Goal: Information Seeking & Learning: Learn about a topic

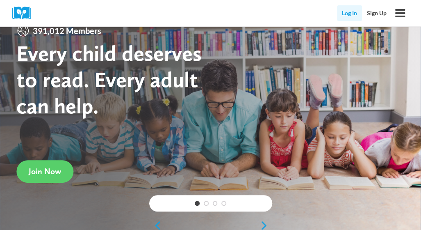
click at [349, 11] on link "Log In" at bounding box center [349, 13] width 25 height 16
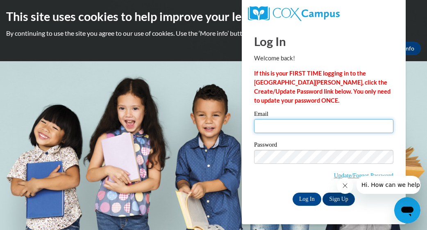
click at [289, 120] on input "Email" at bounding box center [323, 126] width 139 height 14
type input "Jaylagraham1414@gmail.com"
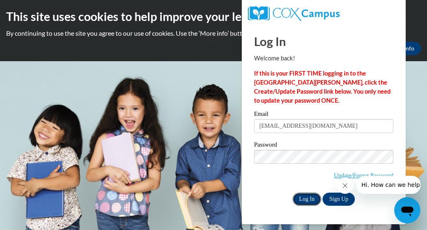
click at [310, 196] on input "Log In" at bounding box center [307, 198] width 29 height 13
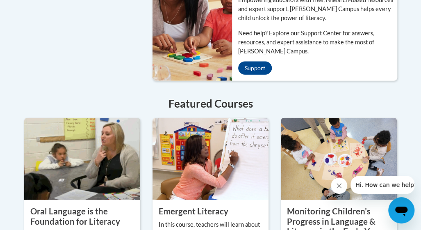
scroll to position [927, 0]
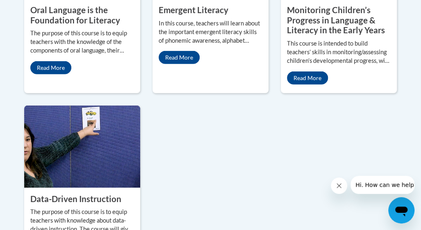
drag, startPoint x: 0, startPoint y: 0, endPoint x: 278, endPoint y: 157, distance: 318.9
click at [278, 157] on div "Oral Language is the Foundation for Literacy The purpose of this course is to e…" at bounding box center [210, 89] width 385 height 344
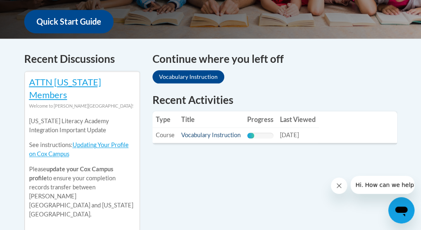
scroll to position [308, 0]
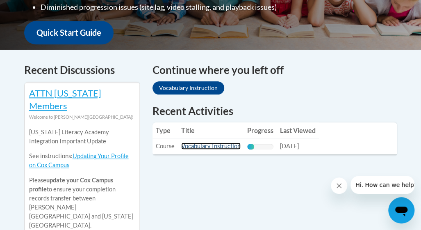
click at [216, 142] on link "Vocabulary Instruction" at bounding box center [210, 145] width 59 height 7
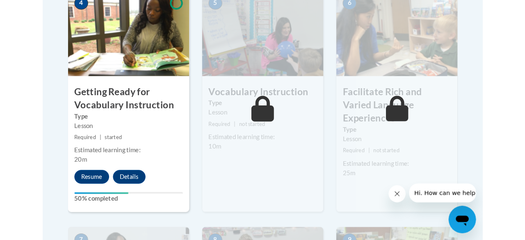
scroll to position [524, 0]
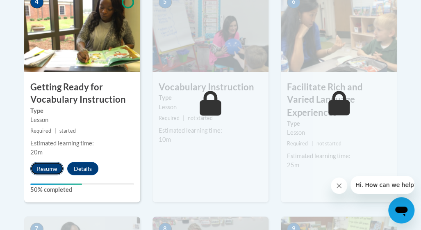
click at [45, 164] on button "Resume" at bounding box center [46, 168] width 33 height 13
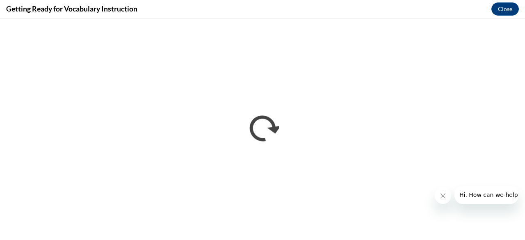
scroll to position [0, 0]
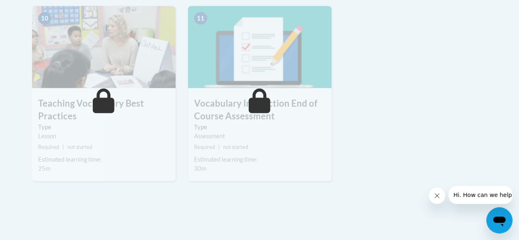
scroll to position [908, 0]
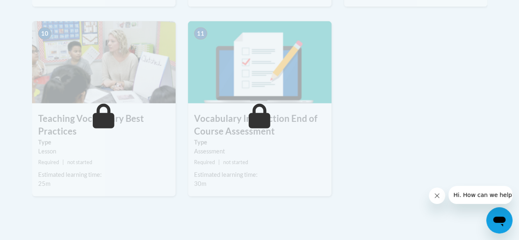
drag, startPoint x: 0, startPoint y: 0, endPoint x: 439, endPoint y: 116, distance: 453.8
drag, startPoint x: 439, startPoint y: 116, endPoint x: 482, endPoint y: 84, distance: 53.7
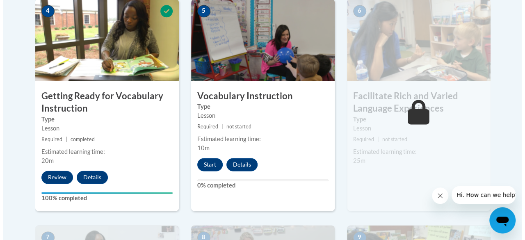
scroll to position [514, 0]
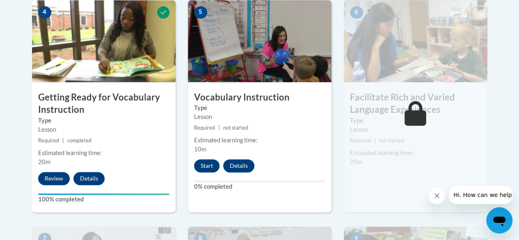
click at [404, 58] on img at bounding box center [416, 41] width 144 height 82
click at [203, 165] on button "Start" at bounding box center [206, 165] width 25 height 13
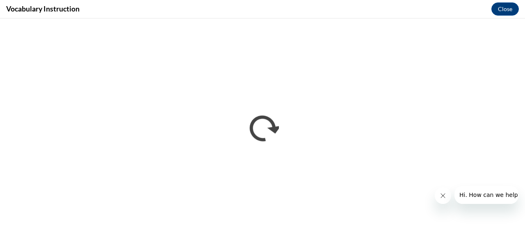
scroll to position [0, 0]
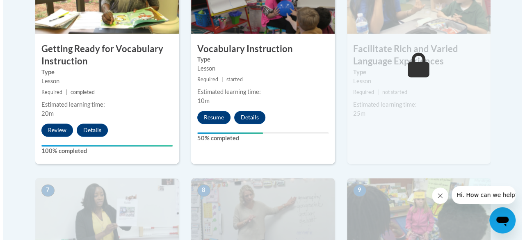
scroll to position [564, 0]
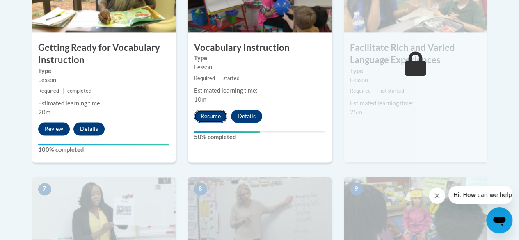
click at [216, 114] on button "Resume" at bounding box center [210, 115] width 33 height 13
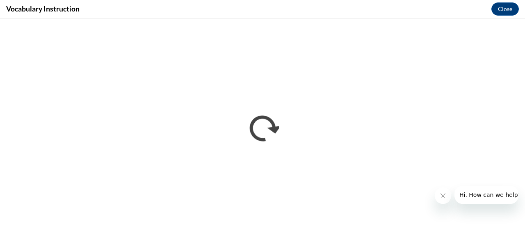
scroll to position [0, 0]
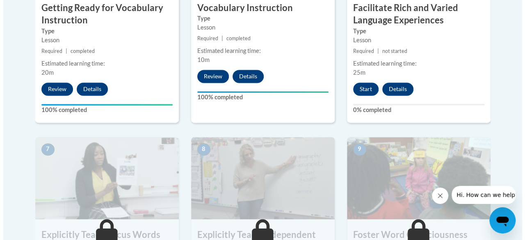
scroll to position [604, 0]
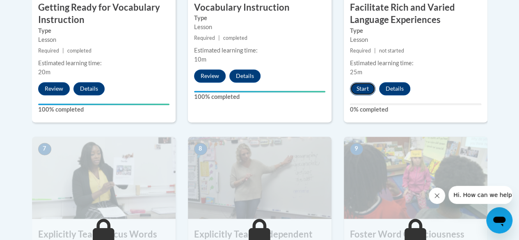
click at [358, 89] on button "Start" at bounding box center [362, 88] width 25 height 13
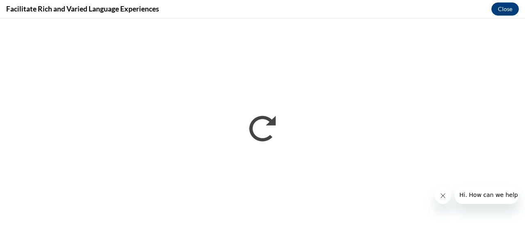
scroll to position [0, 0]
